Goal: Task Accomplishment & Management: Use online tool/utility

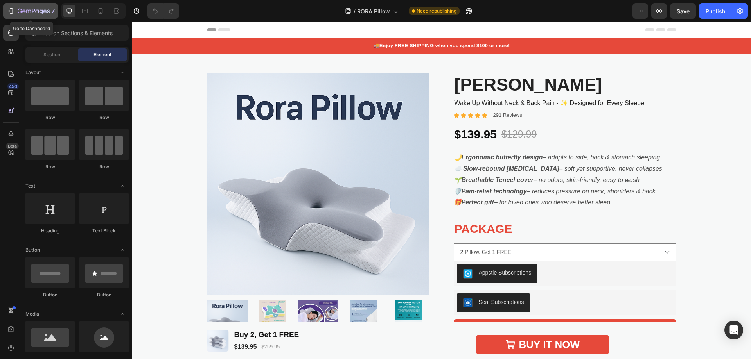
click at [42, 9] on icon "button" at bounding box center [34, 11] width 32 height 7
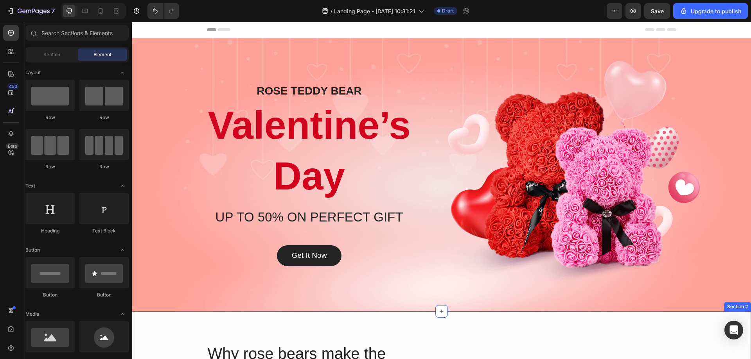
scroll to position [196, 0]
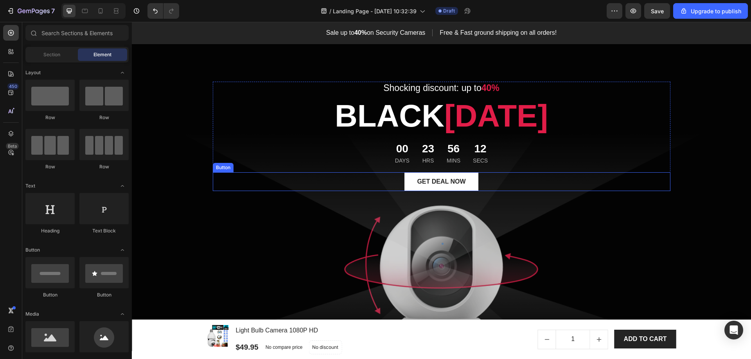
scroll to position [39, 0]
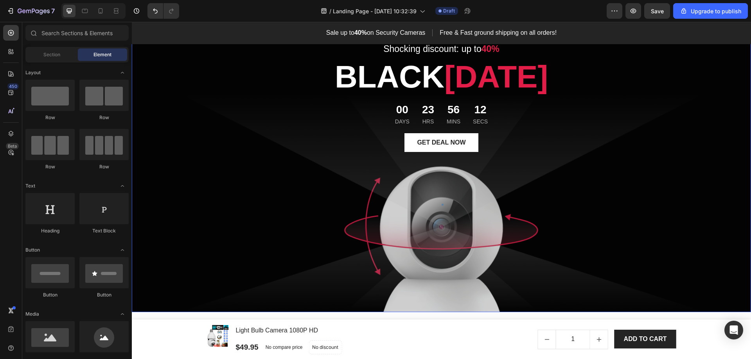
click at [458, 214] on div "Shocking discount: up to 40% Text block BLACK FRIDAY Heading 00 Days 23 Hrs 56 …" at bounding box center [442, 155] width 458 height 289
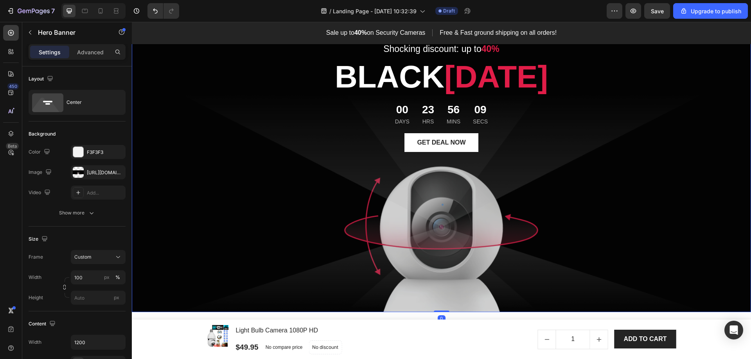
click at [267, 219] on div "Shocking discount: up to 40% Text block BLACK FRIDAY Heading 00 Days 23 Hrs 56 …" at bounding box center [442, 155] width 458 height 289
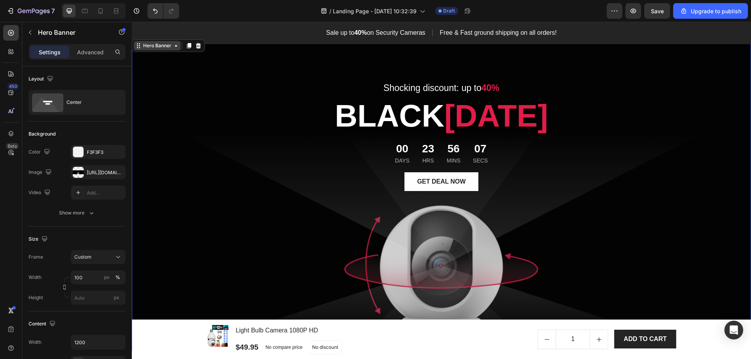
click at [167, 48] on div "Hero Banner" at bounding box center [157, 45] width 31 height 7
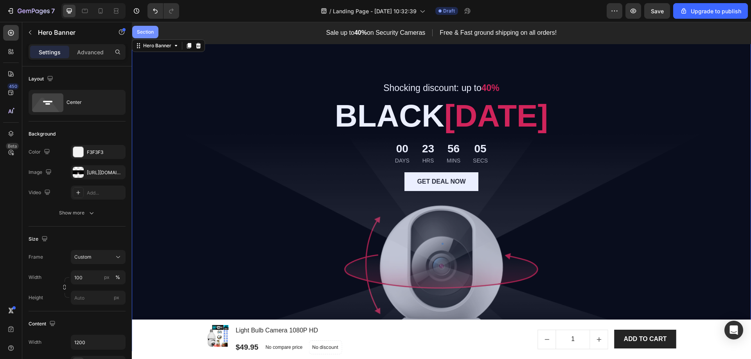
click at [149, 34] on div "Section" at bounding box center [145, 32] width 20 height 5
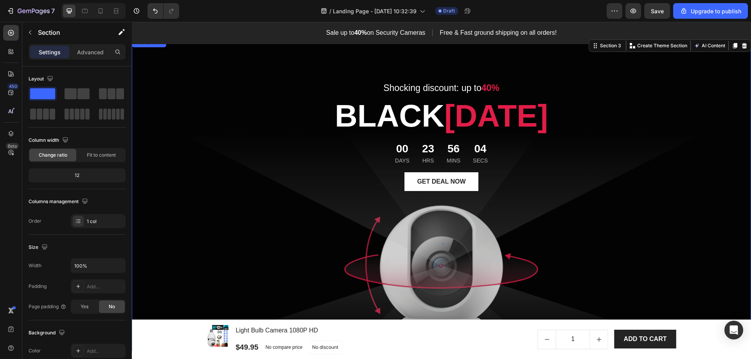
click at [218, 163] on div "00 Days 23 Hrs 56 Mins 04 Secs" at bounding box center [442, 154] width 458 height 24
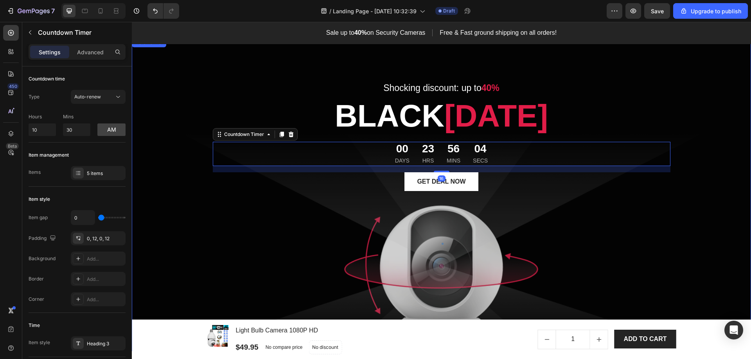
click at [232, 248] on div "Shocking discount: up to 40% Text block BLACK FRIDAY Heading 00 Days 23 Hrs 56 …" at bounding box center [442, 194] width 458 height 289
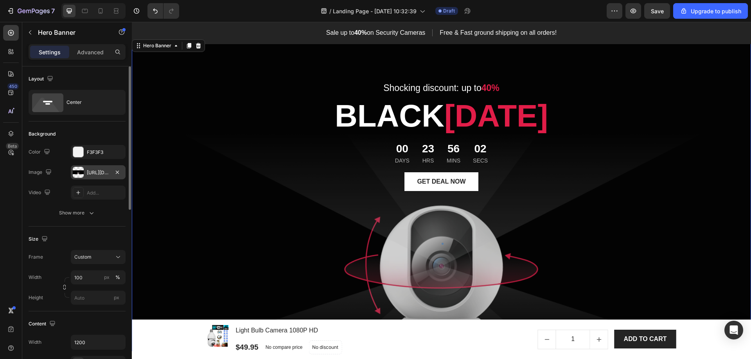
click at [75, 170] on div at bounding box center [78, 172] width 11 height 11
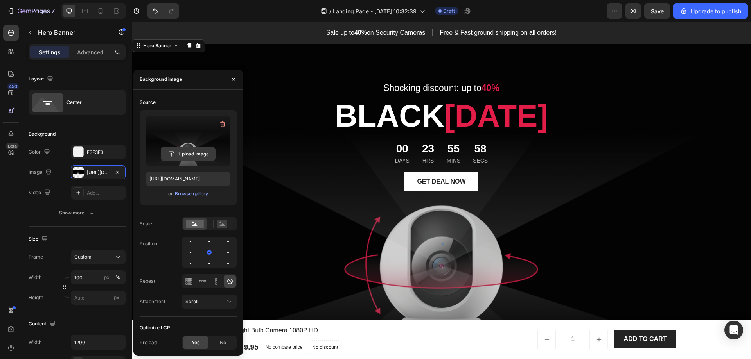
click at [184, 154] on input "file" at bounding box center [188, 153] width 54 height 13
type input "https://cdn.shopify.com/s/files/1/0718/5930/6667/files/gempages_580878038674178…"
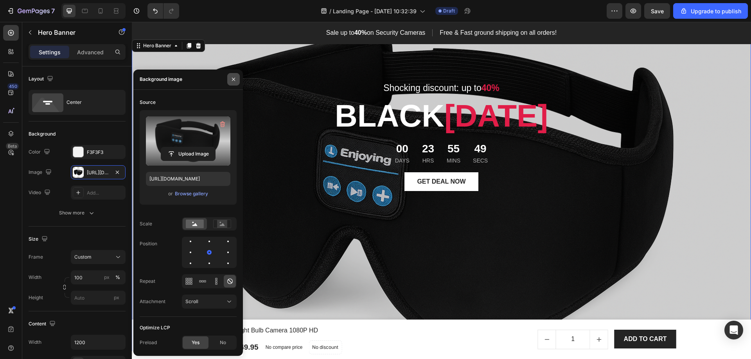
click at [231, 79] on icon "button" at bounding box center [233, 79] width 6 height 6
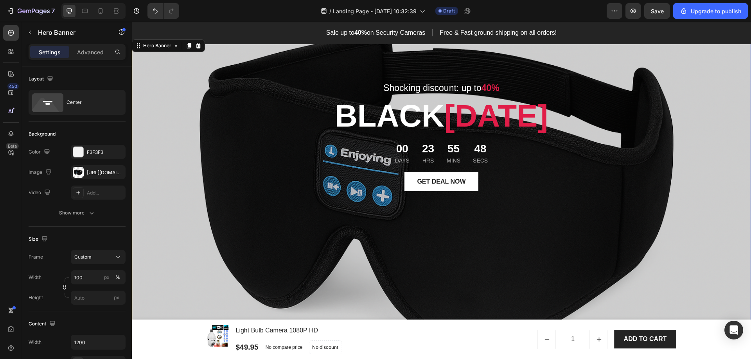
click at [207, 258] on div "Shocking discount: up to 40% Text block BLACK FRIDAY Heading 00 Days 23 Hrs 55 …" at bounding box center [441, 195] width 469 height 314
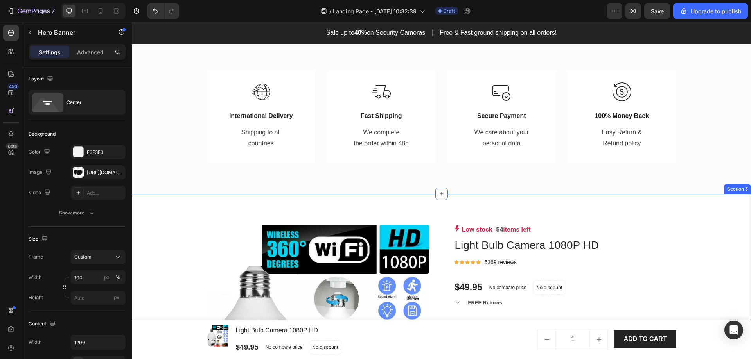
scroll to position [352, 0]
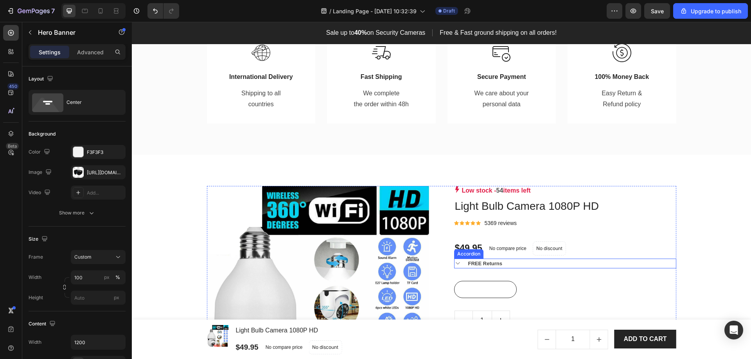
click at [456, 263] on icon at bounding box center [457, 264] width 4 height 2
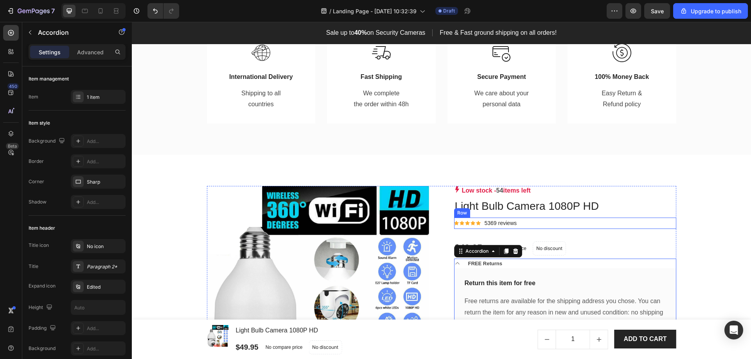
scroll to position [469, 0]
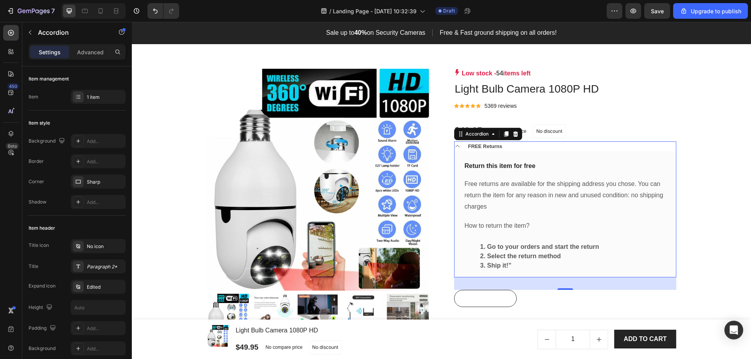
click at [454, 147] on icon at bounding box center [457, 146] width 6 height 6
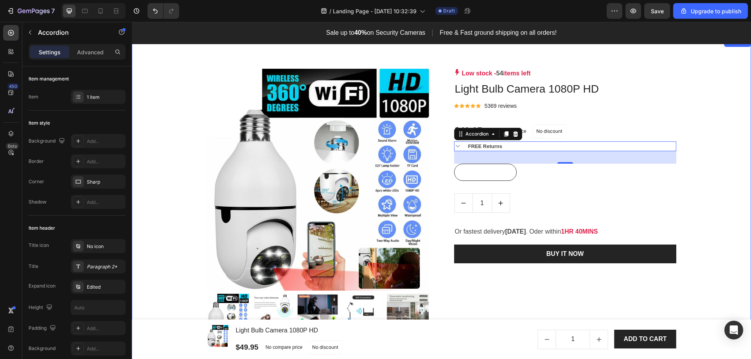
click at [712, 153] on div "Product Images & Gallery Low stock - 54 items left Product Stock Counter Light …" at bounding box center [441, 247] width 607 height 357
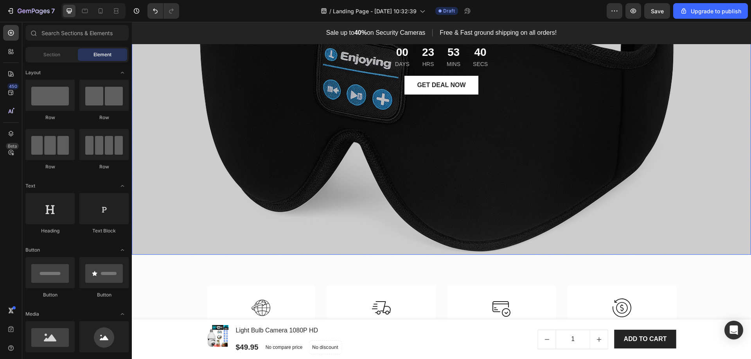
scroll to position [0, 0]
